Goal: Task Accomplishment & Management: Manage account settings

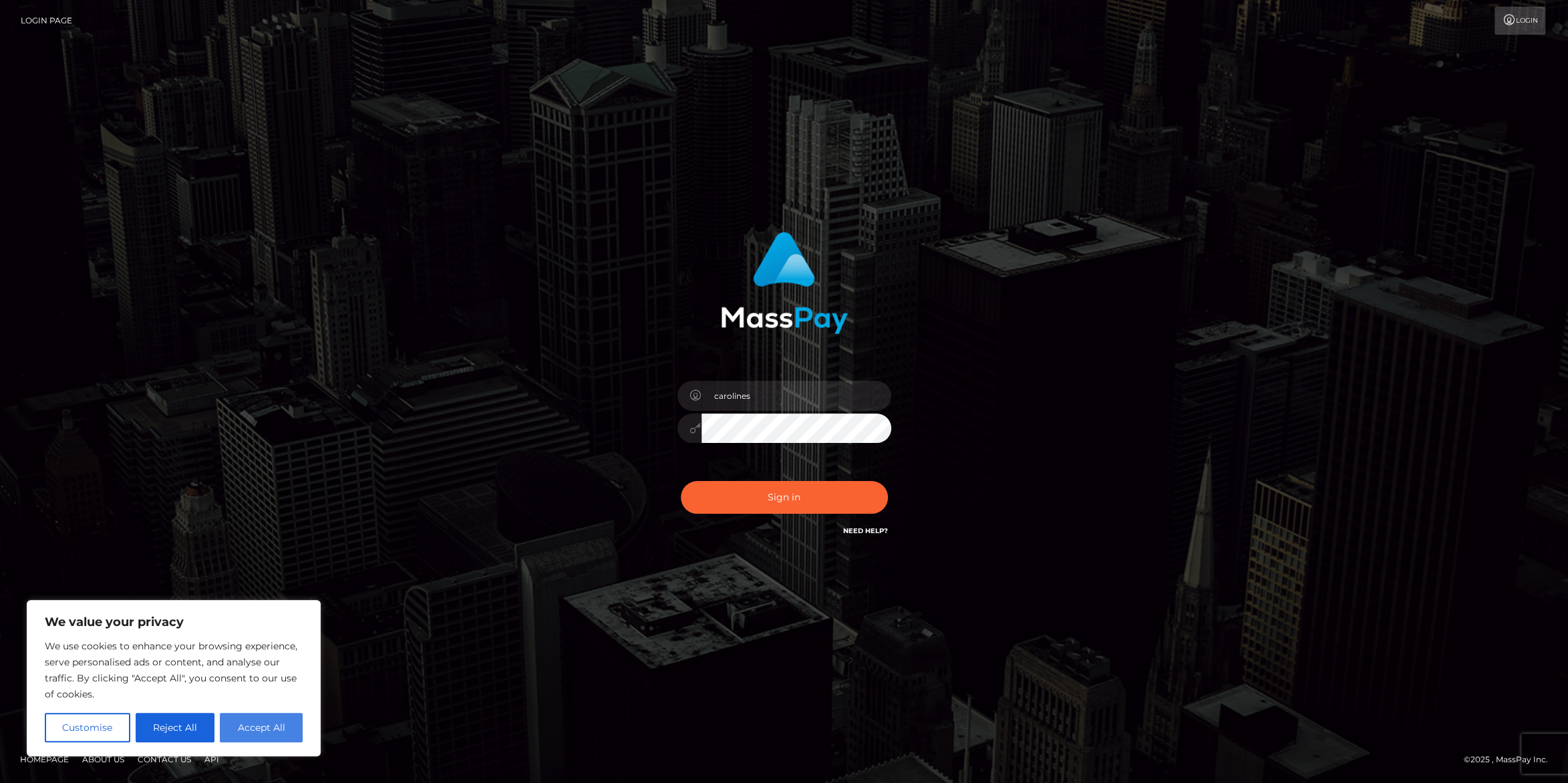
click at [245, 729] on button "Accept All" at bounding box center [261, 728] width 83 height 30
checkbox input "true"
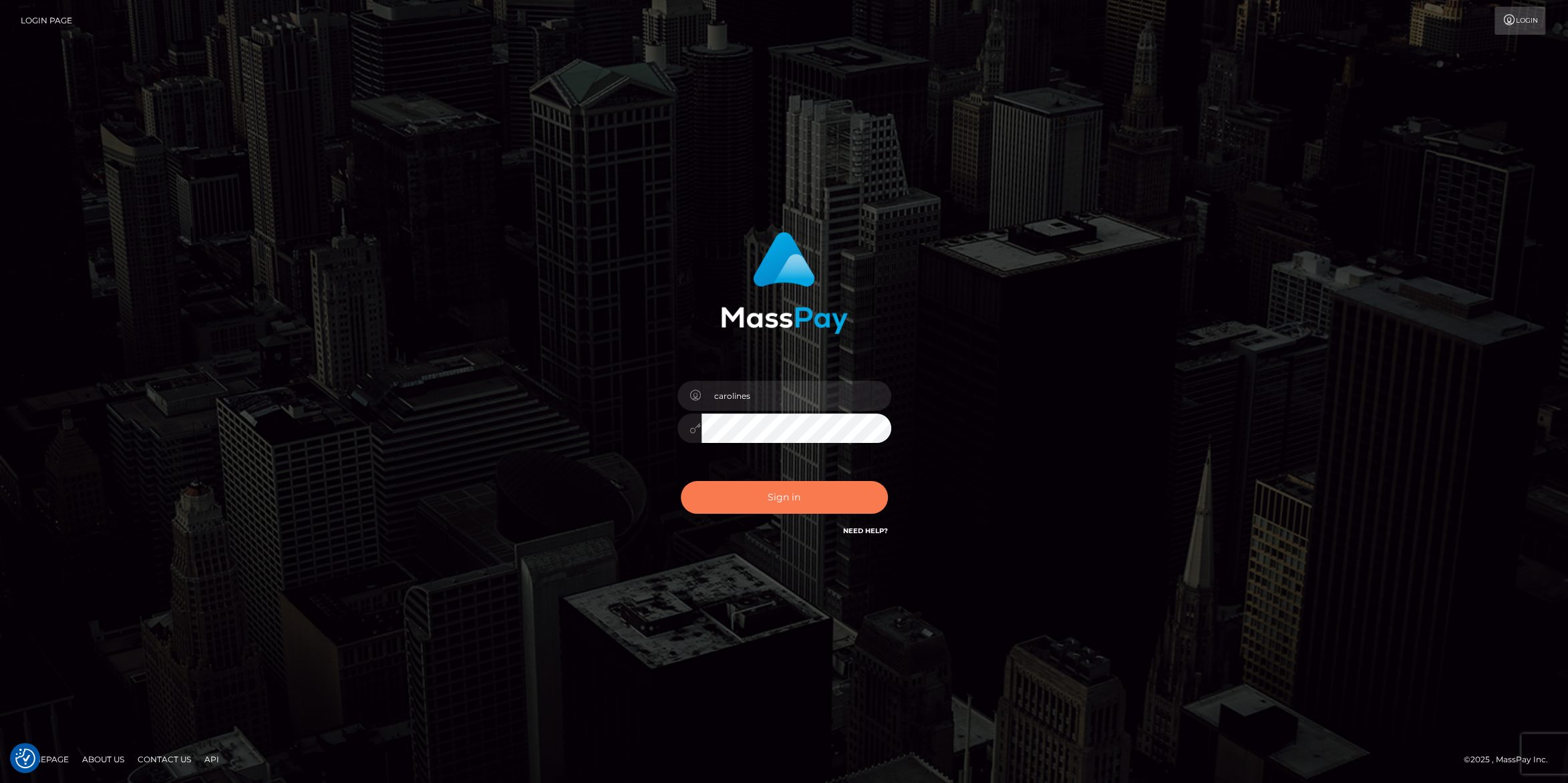
click at [785, 503] on button "Sign in" at bounding box center [784, 498] width 207 height 33
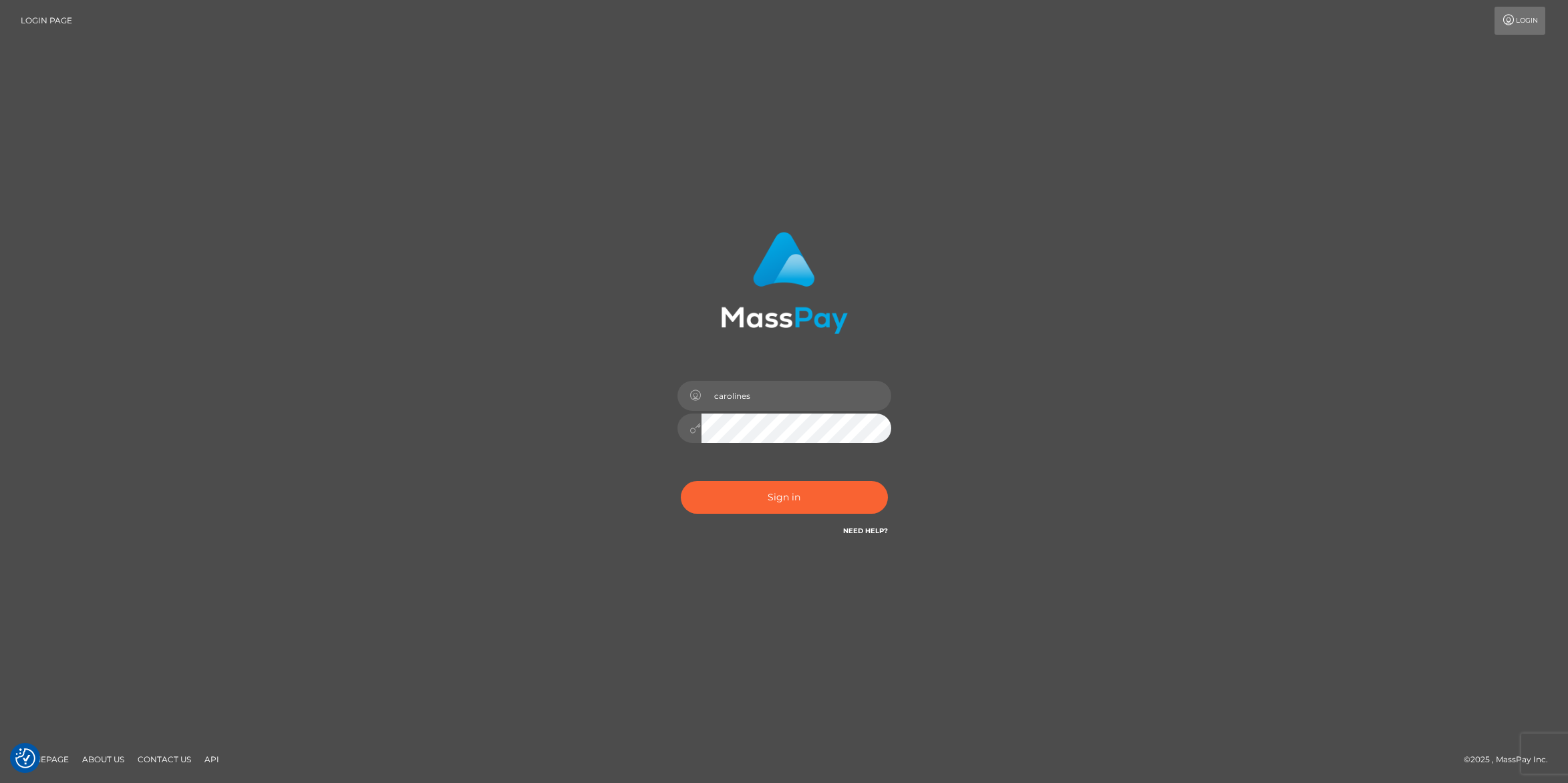
checkbox input "true"
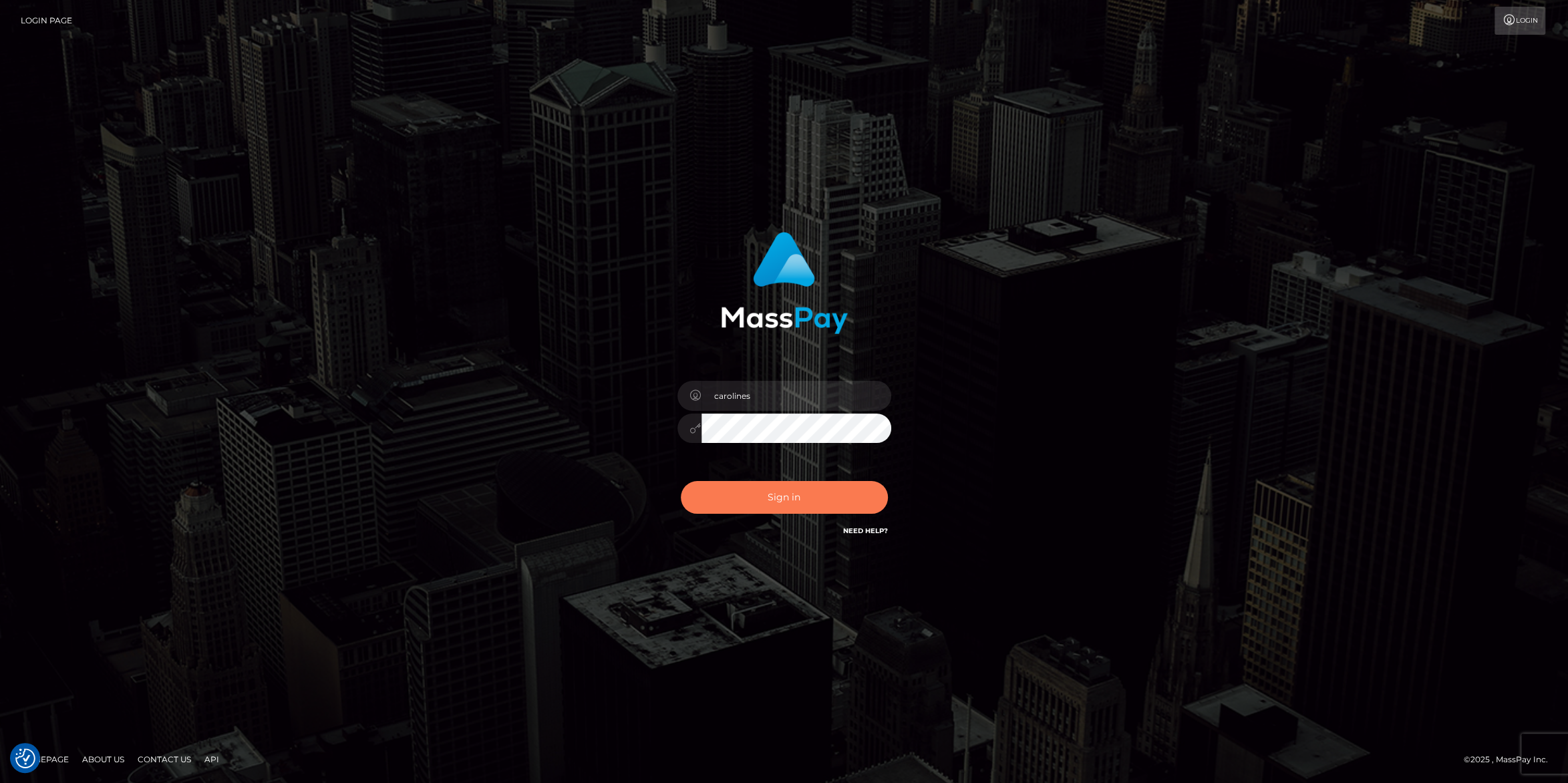
click at [788, 492] on button "Sign in" at bounding box center [784, 498] width 207 height 33
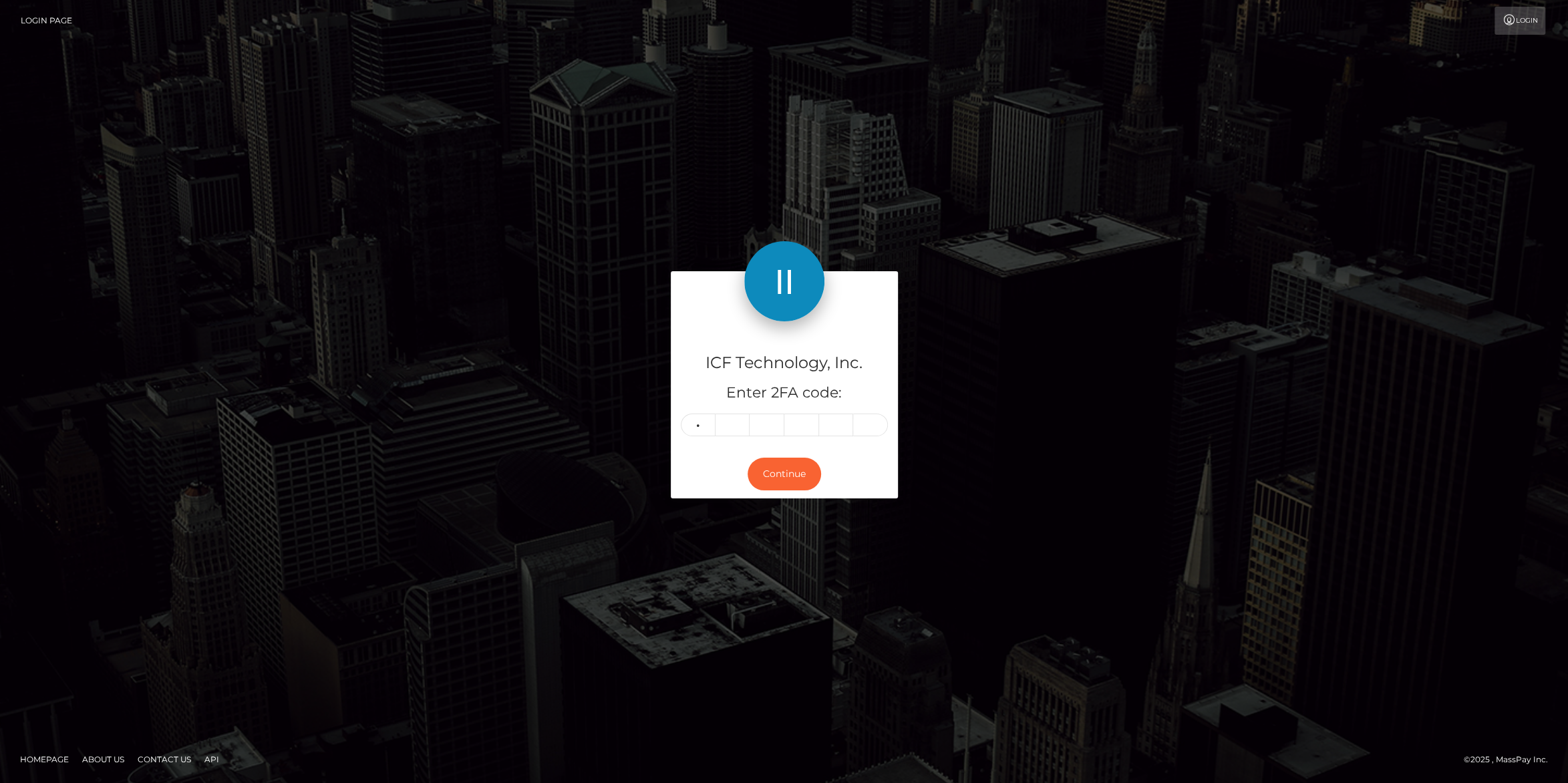
type input "9"
type input "7"
type input "6"
type input "0"
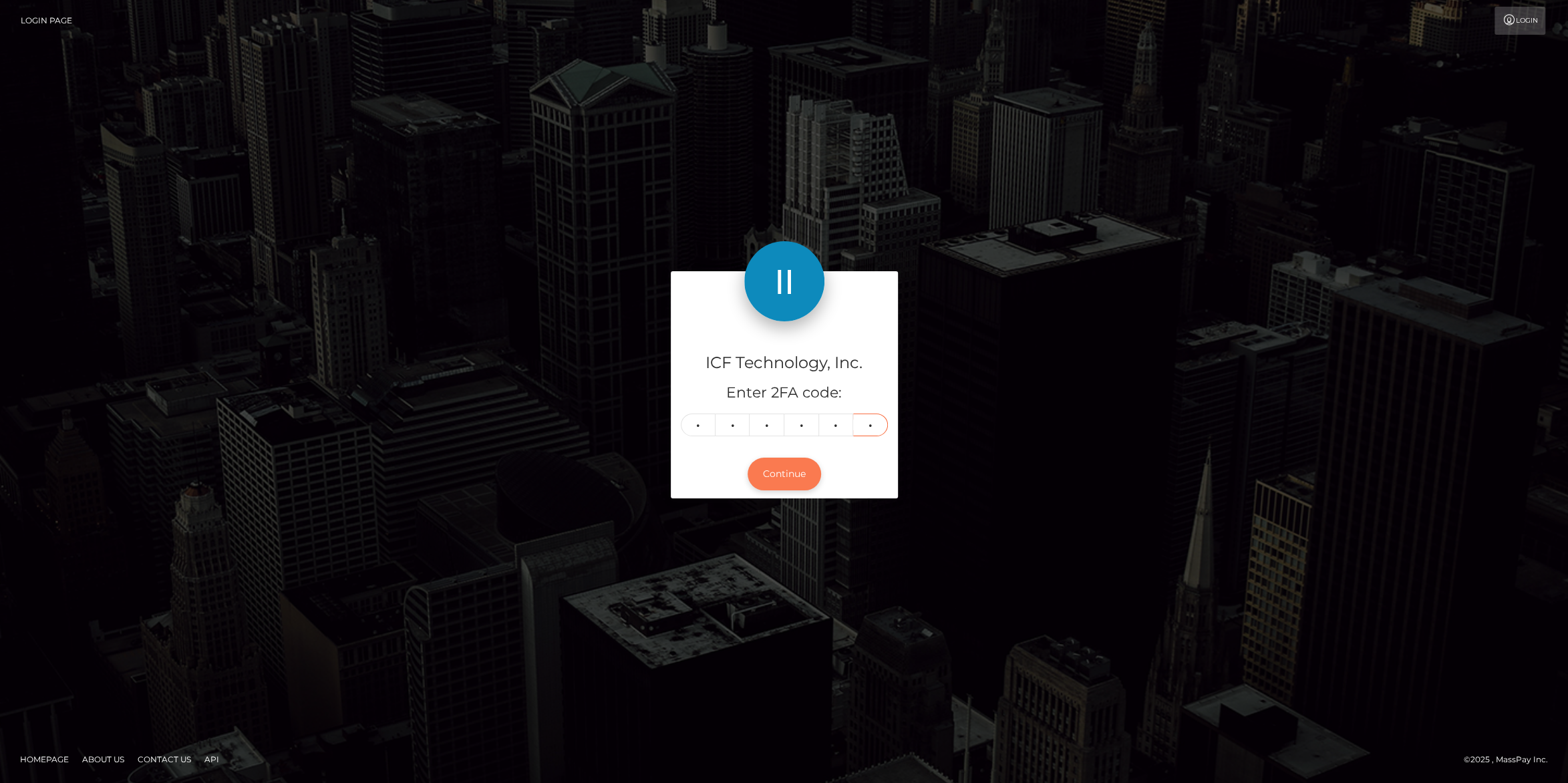
type input "6"
click at [795, 469] on button "Continue" at bounding box center [784, 474] width 73 height 33
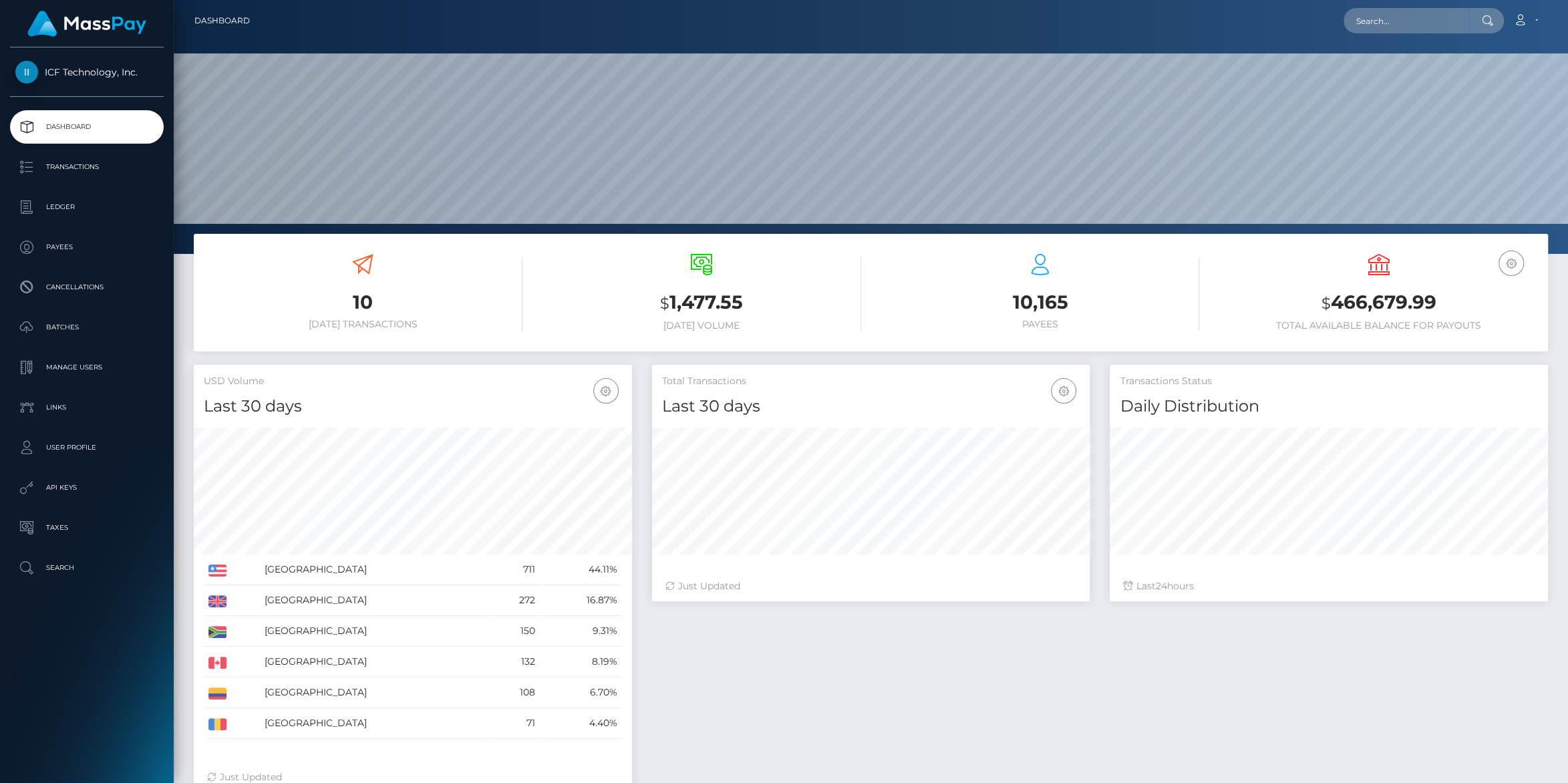
scroll to position [236, 438]
click at [51, 208] on p "Ledger" at bounding box center [87, 207] width 143 height 20
